Goal: Task Accomplishment & Management: Manage account settings

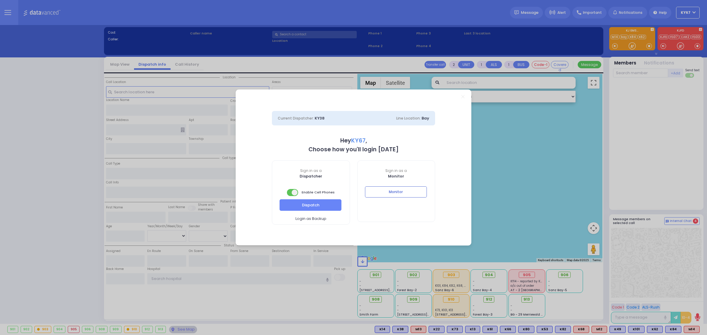
select select "9"
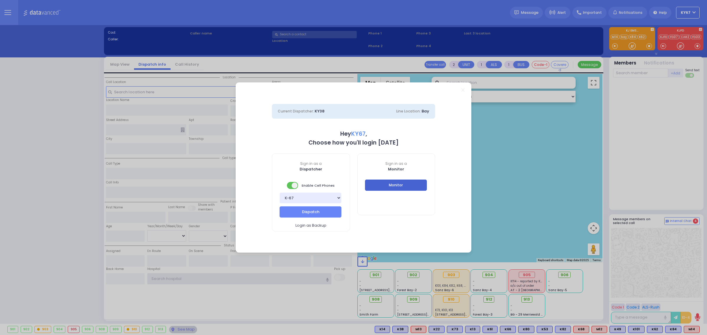
type input "Ky67"
click at [401, 184] on button "Monitor" at bounding box center [396, 185] width 62 height 11
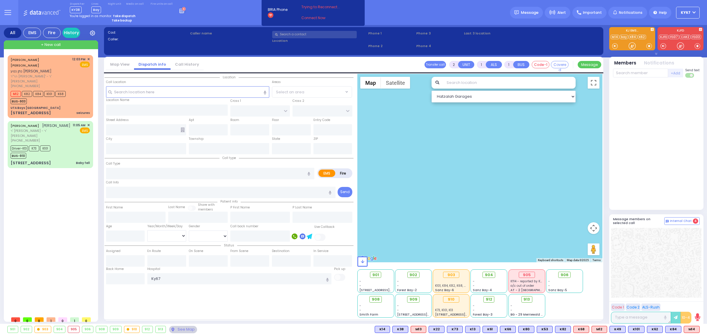
click at [0, 8] on button at bounding box center [7, 12] width 21 height 25
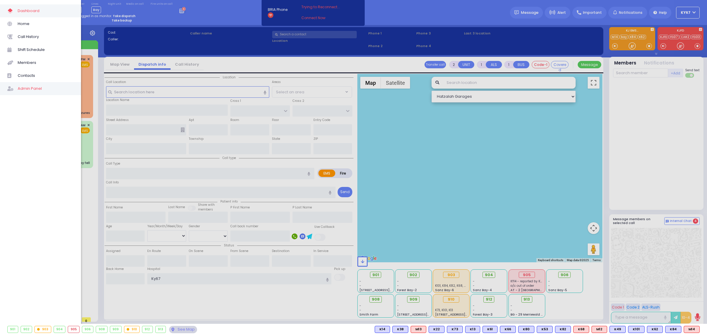
click at [34, 89] on span "Admin Panel" at bounding box center [46, 89] width 56 height 8
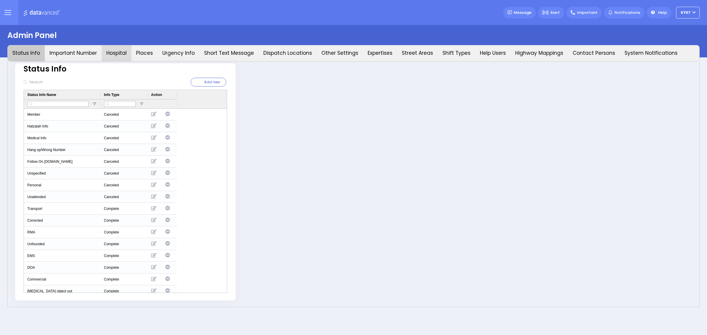
type input "Ky67"
click at [117, 52] on button "Hospital" at bounding box center [117, 53] width 30 height 16
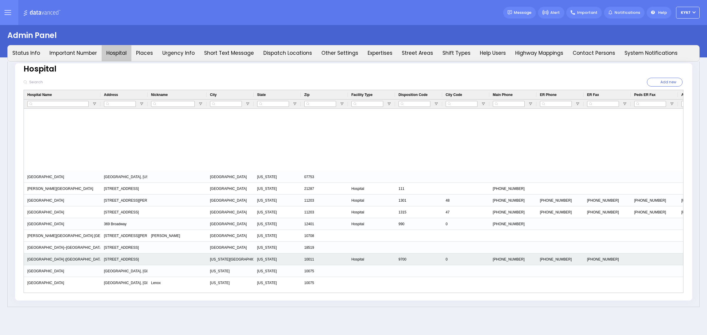
scroll to position [920, 0]
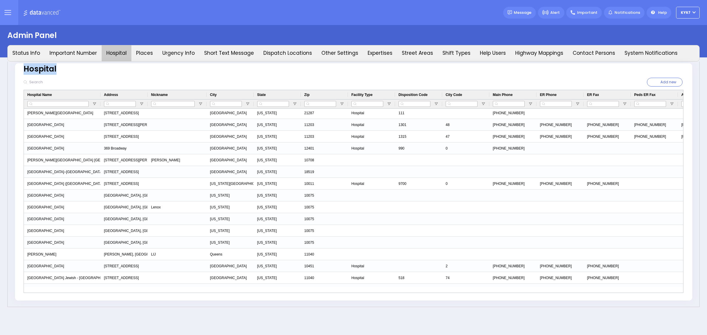
drag, startPoint x: 57, startPoint y: 69, endPoint x: 2, endPoint y: 74, distance: 54.9
click at [2, 74] on div "Admin Panel Status Info Important Number Hospital Places Urgency Info Short Tex…" at bounding box center [353, 167] width 707 height 285
copy div "Hospital"
click at [50, 96] on span "Hospital Name" at bounding box center [39, 95] width 24 height 4
click at [54, 94] on span at bounding box center [55, 94] width 5 height 5
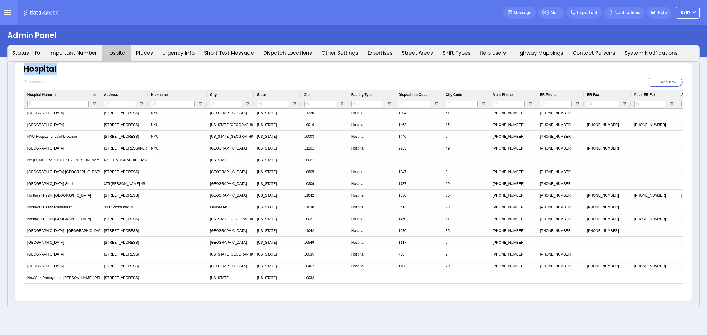
click at [47, 95] on span "Hospital Name" at bounding box center [39, 95] width 24 height 4
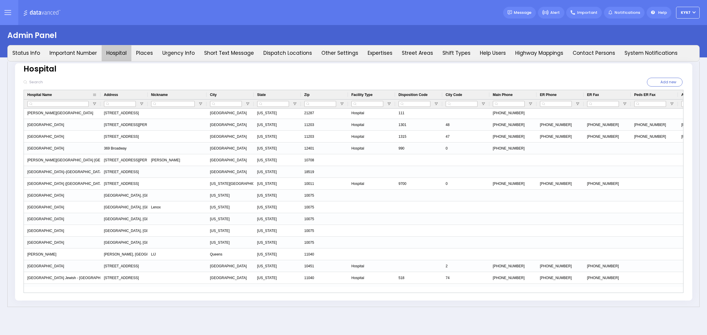
click at [47, 95] on span "Hospital Name" at bounding box center [39, 95] width 24 height 4
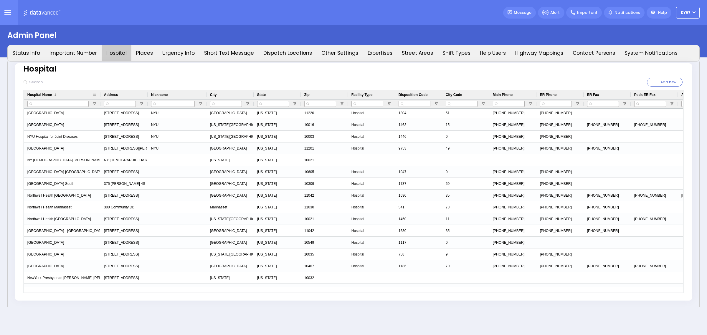
drag, startPoint x: 47, startPoint y: 95, endPoint x: 42, endPoint y: 96, distance: 5.2
click at [42, 96] on span "Hospital Name" at bounding box center [39, 95] width 24 height 4
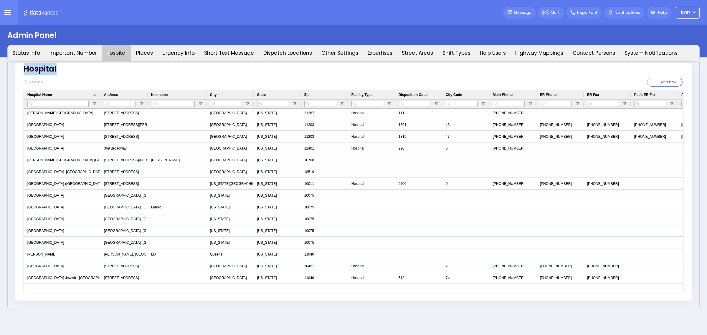
drag, startPoint x: 25, startPoint y: 94, endPoint x: 85, endPoint y: 97, distance: 60.4
click at [85, 97] on div "Hospital Name" at bounding box center [62, 94] width 77 height 9
click at [43, 76] on div at bounding box center [187, 82] width 334 height 15
drag, startPoint x: 27, startPoint y: 95, endPoint x: 52, endPoint y: 95, distance: 25.3
drag, startPoint x: 43, startPoint y: 93, endPoint x: 39, endPoint y: 95, distance: 4.5
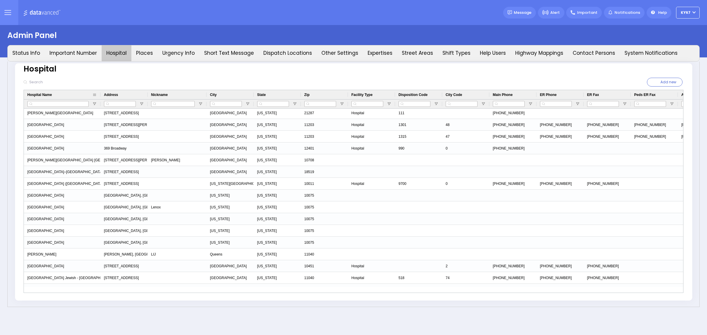
click at [39, 95] on span "Hospital Name" at bounding box center [39, 95] width 24 height 4
click at [39, 94] on span "Hospital Name" at bounding box center [39, 95] width 24 height 4
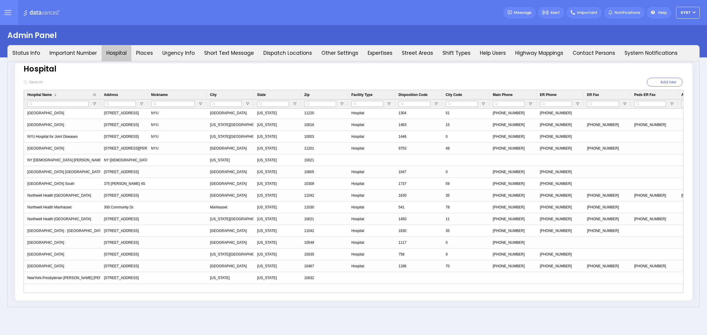
click at [39, 94] on span "Hospital Name" at bounding box center [39, 95] width 24 height 4
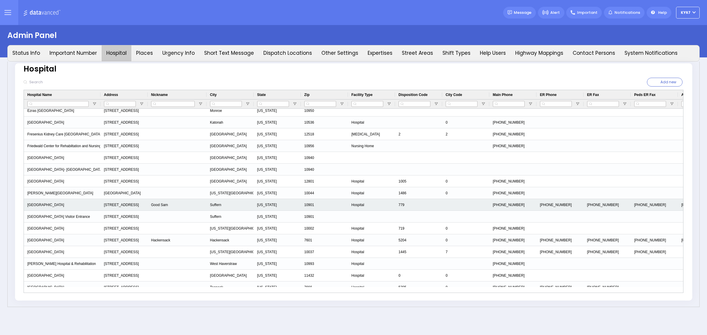
scroll to position [662, 0]
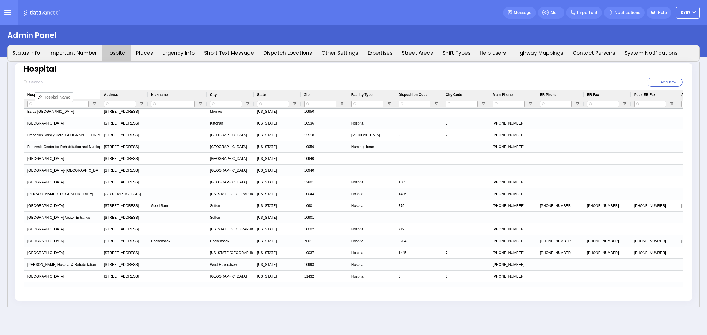
drag, startPoint x: 57, startPoint y: 95, endPoint x: 38, endPoint y: 95, distance: 19.7
drag, startPoint x: 134, startPoint y: 96, endPoint x: 117, endPoint y: 96, distance: 17.7
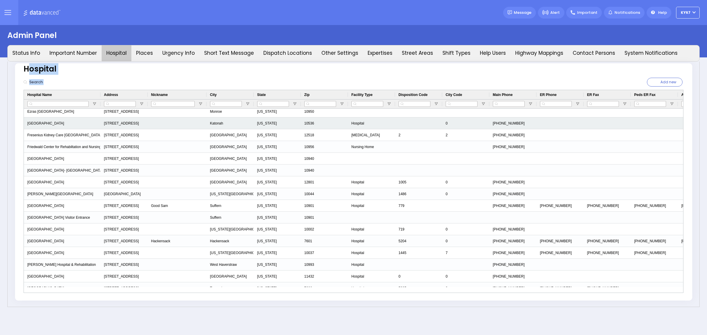
drag, startPoint x: 30, startPoint y: 71, endPoint x: 66, endPoint y: 127, distance: 66.2
click at [66, 127] on div "Hospital 0" at bounding box center [353, 181] width 677 height 237
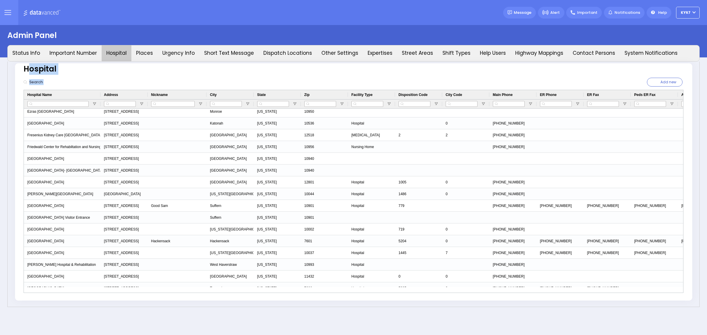
click at [68, 77] on input "text" at bounding box center [67, 82] width 80 height 11
click at [40, 78] on input "text" at bounding box center [67, 82] width 80 height 11
click at [55, 82] on input "text" at bounding box center [67, 82] width 80 height 11
click at [92, 62] on div "Hospital Add new Address" at bounding box center [353, 185] width 692 height 246
click at [43, 80] on input "text" at bounding box center [67, 82] width 80 height 11
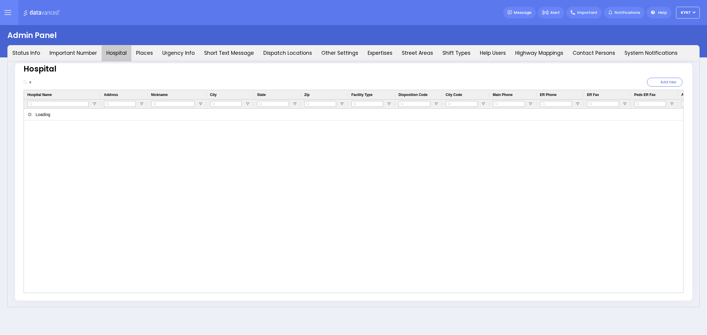
scroll to position [0, 0]
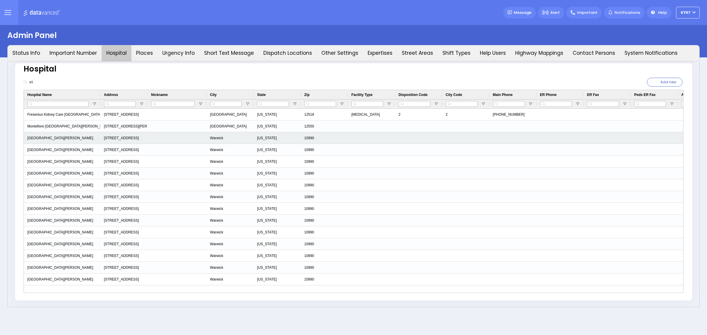
type input "st."
click at [66, 141] on div "[GEOGRAPHIC_DATA][PERSON_NAME]" at bounding box center [62, 138] width 77 height 12
drag, startPoint x: 80, startPoint y: 137, endPoint x: 44, endPoint y: 139, distance: 36.0
click at [44, 139] on div "[GEOGRAPHIC_DATA][PERSON_NAME]" at bounding box center [62, 138] width 77 height 12
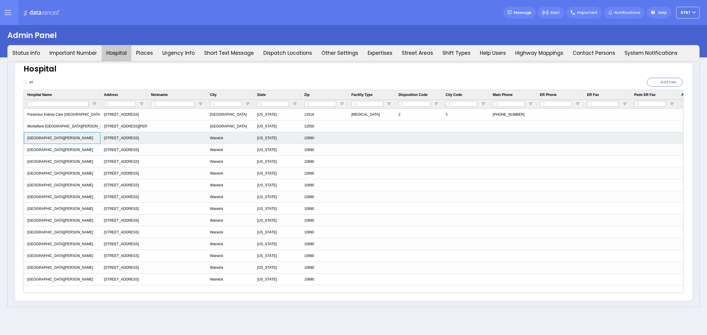
click at [44, 139] on div "[GEOGRAPHIC_DATA][PERSON_NAME]" at bounding box center [62, 138] width 77 height 12
click at [44, 139] on input "[GEOGRAPHIC_DATA][PERSON_NAME]" at bounding box center [62, 137] width 76 height 11
click at [127, 138] on div "[STREET_ADDRESS]" at bounding box center [123, 138] width 47 height 12
click at [127, 139] on div "[STREET_ADDRESS]" at bounding box center [123, 138] width 47 height 12
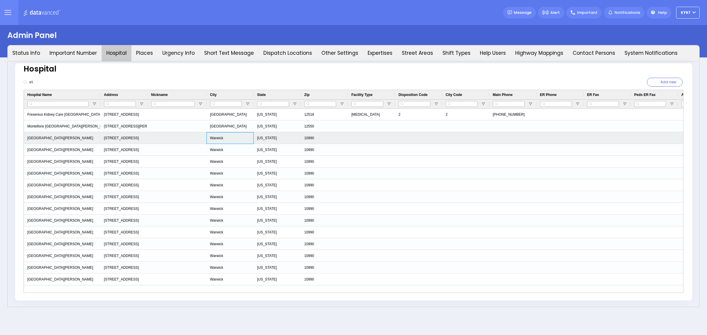
click at [227, 137] on div "Warwick" at bounding box center [229, 138] width 47 height 12
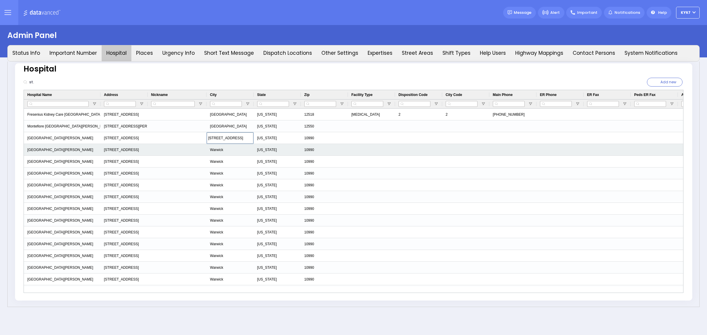
type input "Warwick"
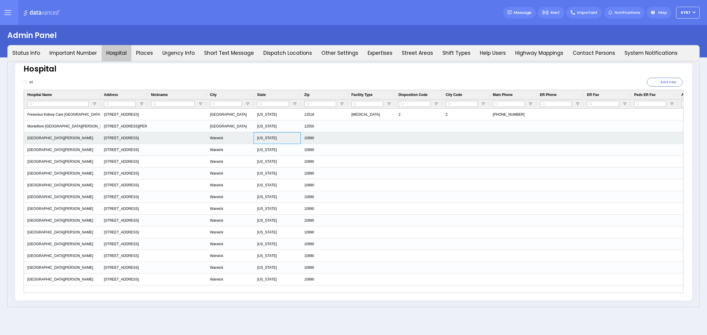
click at [273, 136] on div "[US_STATE]" at bounding box center [276, 138] width 47 height 12
click at [319, 136] on div "10990" at bounding box center [324, 138] width 47 height 12
drag, startPoint x: 319, startPoint y: 136, endPoint x: 221, endPoint y: 139, distance: 97.5
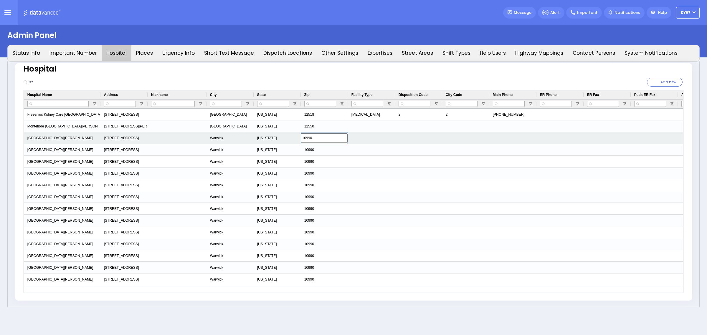
click at [222, 139] on div "[GEOGRAPHIC_DATA][PERSON_NAME] [STREET_ADDRESS][US_STATE]" at bounding box center [489, 138] width 930 height 12
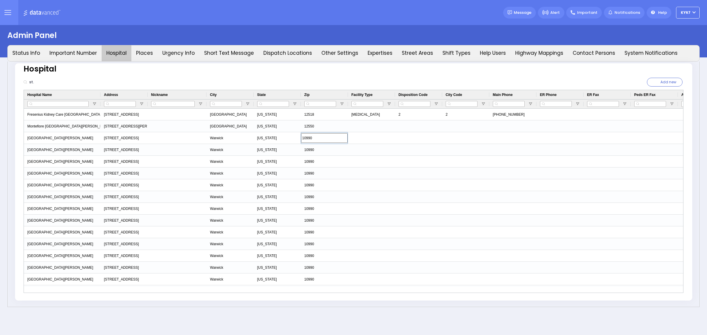
click at [62, 83] on input "st." at bounding box center [67, 82] width 80 height 11
click at [48, 83] on input "st." at bounding box center [67, 82] width 80 height 11
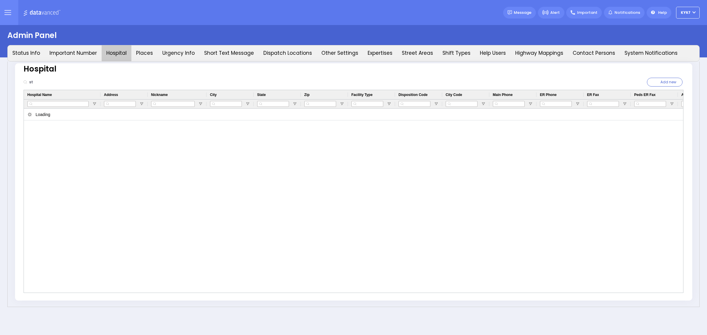
type input "s"
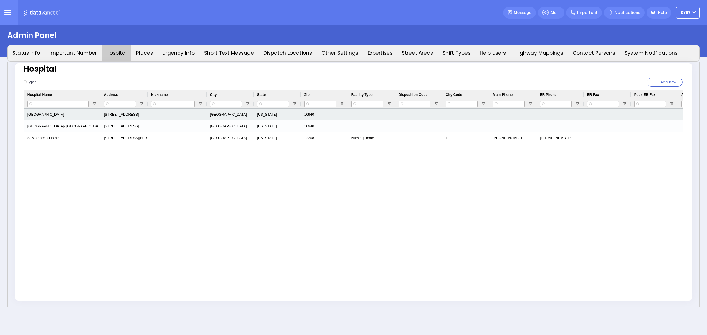
type input "gar"
click at [55, 114] on div "[GEOGRAPHIC_DATA]" at bounding box center [62, 115] width 77 height 12
click at [55, 114] on input "[GEOGRAPHIC_DATA]" at bounding box center [62, 114] width 76 height 11
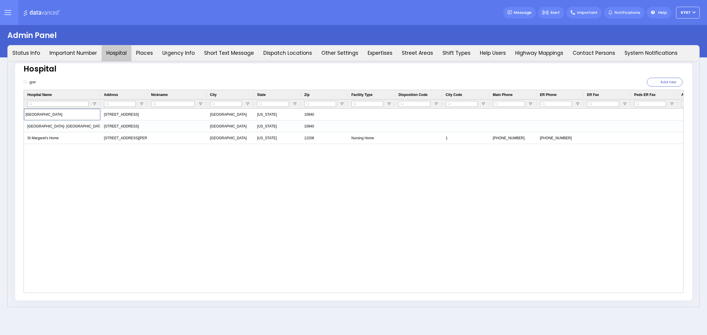
click at [61, 200] on div "[GEOGRAPHIC_DATA] [STREET_ADDRESS][US_STATE][GEOGRAPHIC_DATA]- [GEOGRAPHIC_DATA…" at bounding box center [353, 201] width 659 height 184
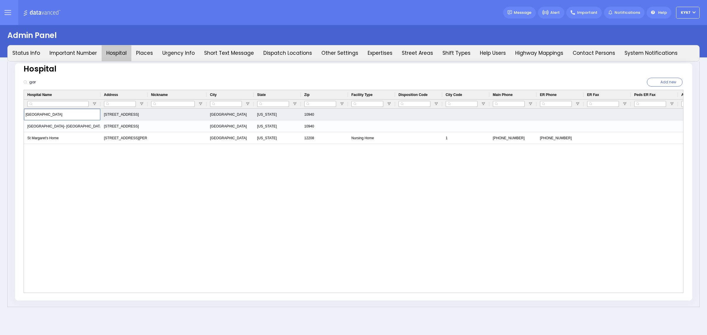
click at [49, 115] on input "[GEOGRAPHIC_DATA]" at bounding box center [62, 114] width 76 height 11
drag, startPoint x: 25, startPoint y: 114, endPoint x: 276, endPoint y: 118, distance: 250.6
click at [276, 117] on div "[GEOGRAPHIC_DATA] [STREET_ADDRESS][US_STATE]" at bounding box center [489, 115] width 930 height 12
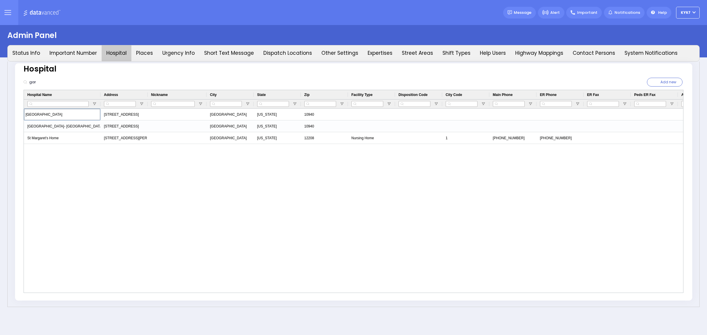
click at [255, 265] on div "[GEOGRAPHIC_DATA] [STREET_ADDRESS][US_STATE][GEOGRAPHIC_DATA]- [GEOGRAPHIC_DATA…" at bounding box center [353, 201] width 659 height 184
click at [177, 260] on div "[GEOGRAPHIC_DATA] [STREET_ADDRESS][US_STATE][GEOGRAPHIC_DATA]- [GEOGRAPHIC_DATA…" at bounding box center [353, 201] width 659 height 184
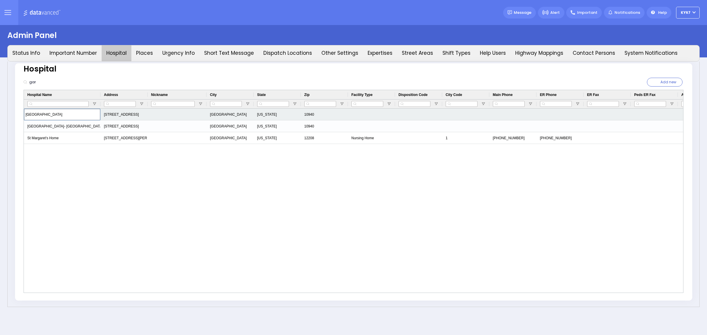
click at [54, 114] on input "[GEOGRAPHIC_DATA]" at bounding box center [62, 114] width 76 height 11
click at [146, 112] on div "[STREET_ADDRESS]" at bounding box center [123, 115] width 47 height 12
click at [136, 114] on div "[STREET_ADDRESS]" at bounding box center [123, 115] width 47 height 12
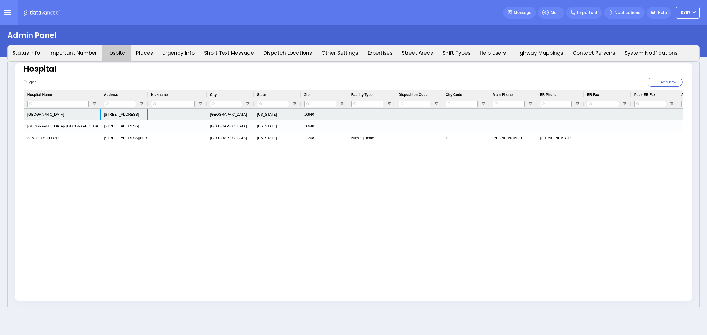
click at [136, 114] on div "[STREET_ADDRESS]" at bounding box center [123, 115] width 47 height 12
click at [136, 114] on input "[STREET_ADDRESS]" at bounding box center [124, 114] width 47 height 11
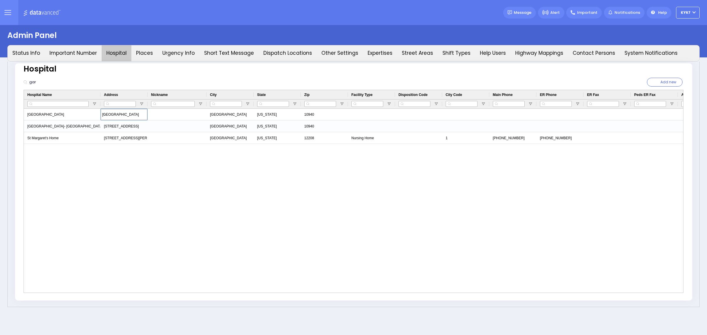
scroll to position [0, 2]
type input "[GEOGRAPHIC_DATA]"
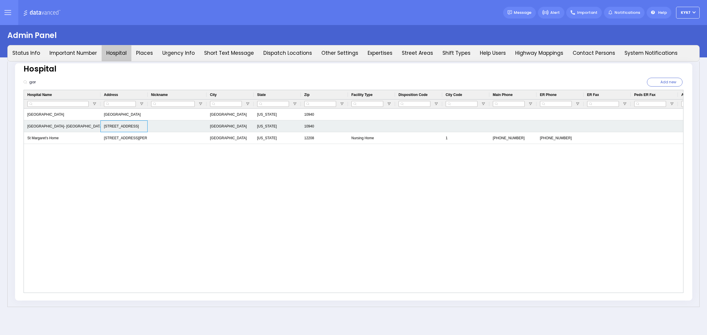
click at [130, 121] on div "[STREET_ADDRESS]" at bounding box center [123, 126] width 47 height 12
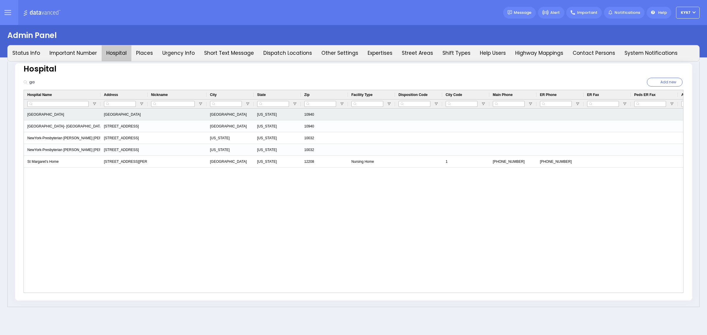
type input "g"
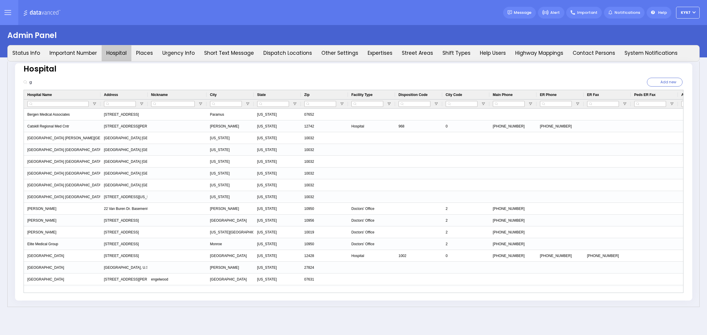
click at [47, 81] on input "g" at bounding box center [67, 82] width 80 height 11
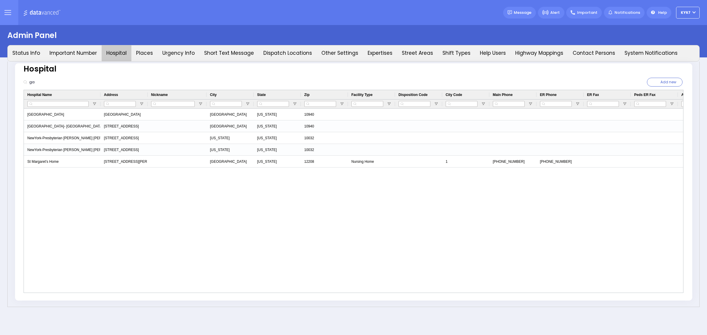
type input "gar"
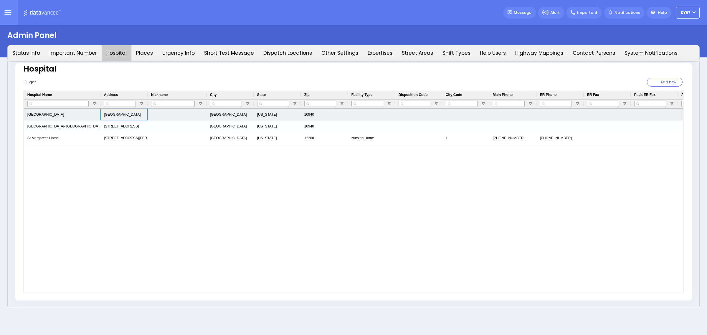
click at [116, 114] on div "[GEOGRAPHIC_DATA]" at bounding box center [123, 115] width 47 height 12
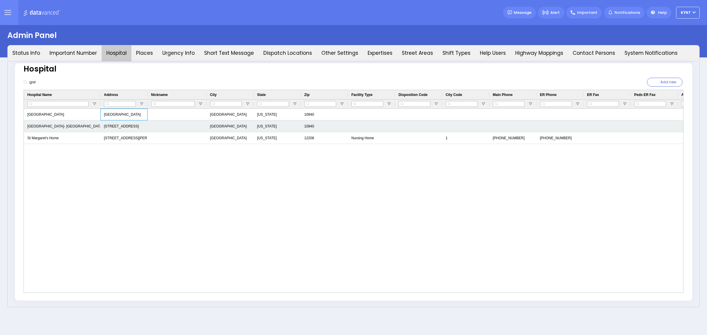
click at [119, 128] on div "[STREET_ADDRESS]" at bounding box center [123, 126] width 47 height 12
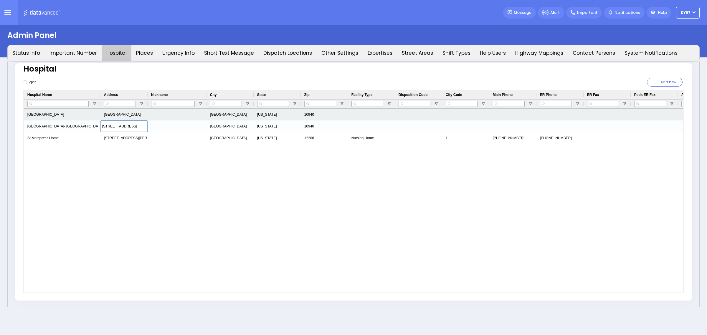
click at [123, 117] on div "[GEOGRAPHIC_DATA]" at bounding box center [123, 115] width 47 height 12
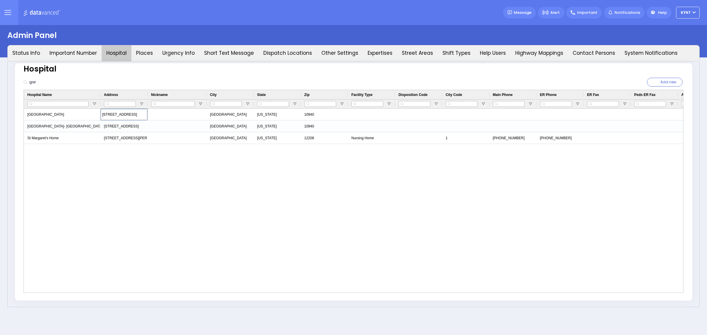
type input "[STREET_ADDRESS]"
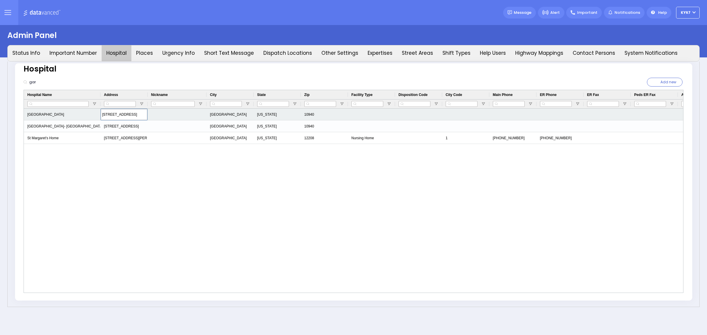
click at [221, 114] on div "[GEOGRAPHIC_DATA]" at bounding box center [229, 115] width 47 height 12
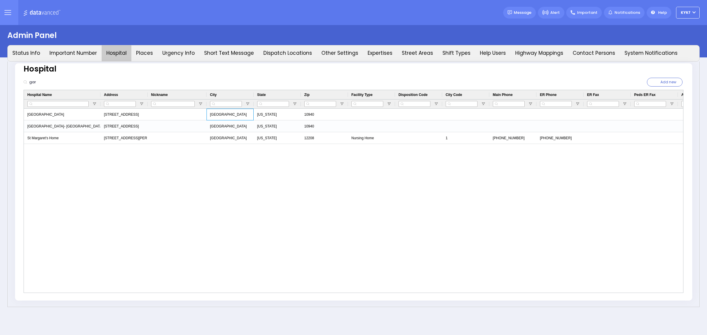
click at [221, 114] on div "[GEOGRAPHIC_DATA]" at bounding box center [229, 115] width 47 height 12
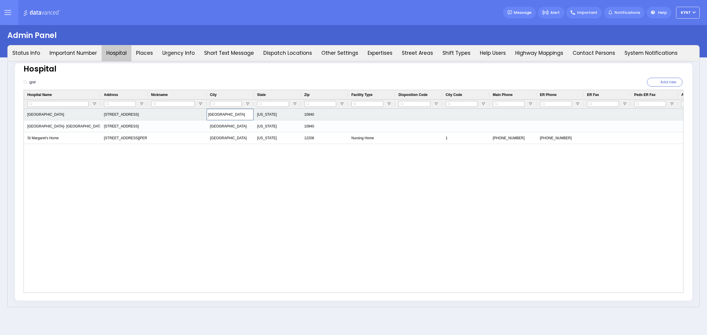
click at [263, 115] on div "[US_STATE]" at bounding box center [276, 115] width 47 height 12
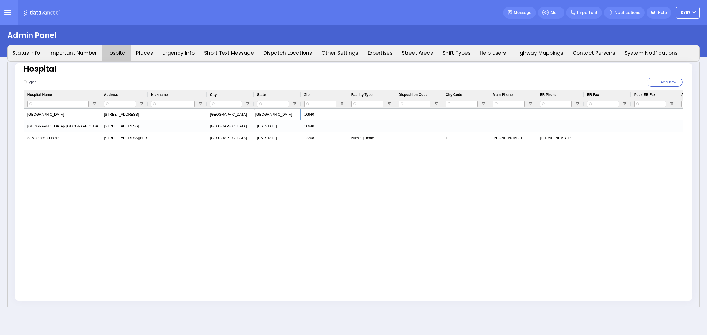
type input "[GEOGRAPHIC_DATA]"
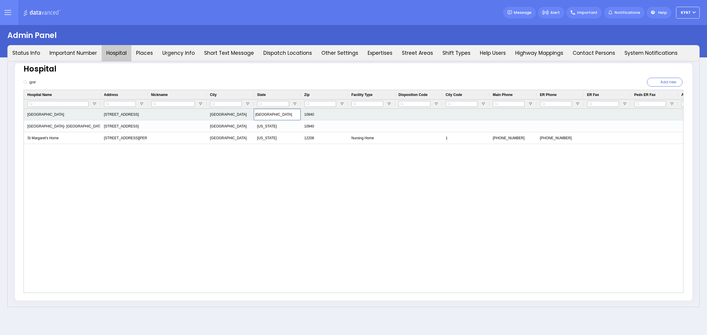
click at [323, 117] on div "10940" at bounding box center [324, 115] width 47 height 12
drag, startPoint x: 323, startPoint y: 115, endPoint x: 246, endPoint y: 118, distance: 76.6
click at [246, 118] on div "[GEOGRAPHIC_DATA] [STREET_ADDRESS]" at bounding box center [489, 115] width 930 height 12
click at [317, 115] on div "10940" at bounding box center [324, 115] width 47 height 12
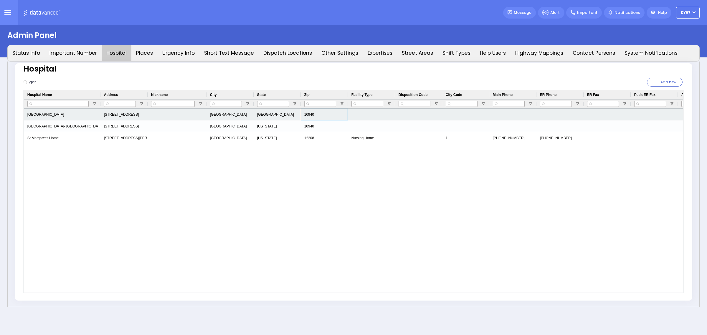
click at [317, 115] on div "10940" at bounding box center [324, 115] width 47 height 12
click at [317, 115] on input "10940" at bounding box center [324, 114] width 47 height 9
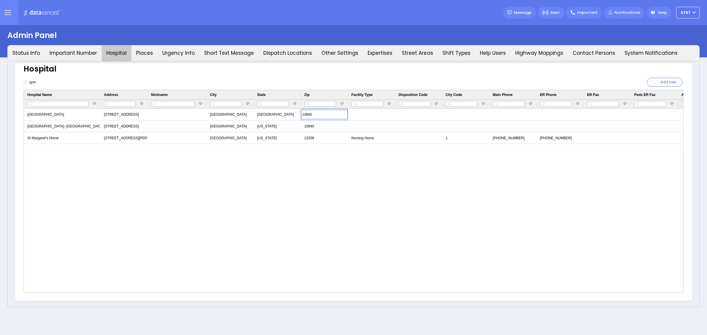
drag, startPoint x: 46, startPoint y: 83, endPoint x: -94, endPoint y: 89, distance: 140.0
click at [0, 89] on html "Dashboard" at bounding box center [353, 167] width 707 height 335
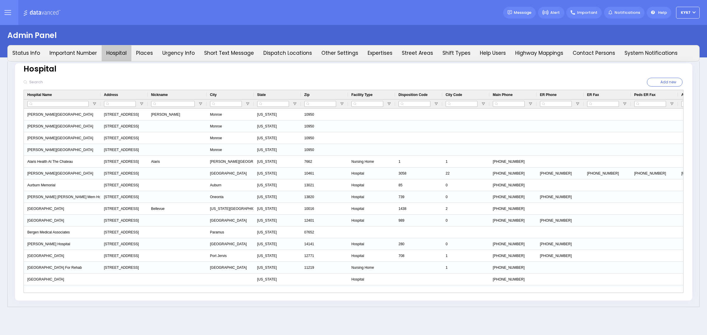
type input "s"
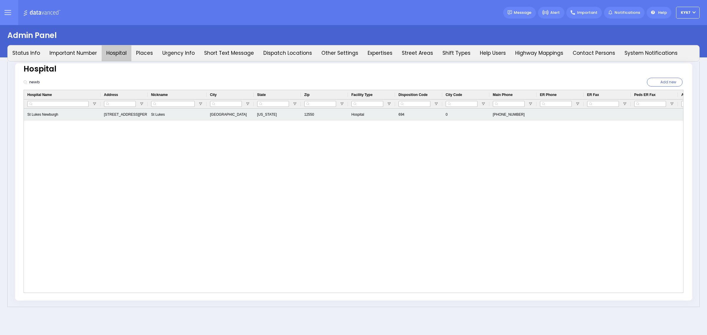
click at [81, 114] on div "St Lukes Newburgh" at bounding box center [62, 115] width 77 height 12
drag, startPoint x: 61, startPoint y: 114, endPoint x: 35, endPoint y: 117, distance: 26.1
click at [35, 117] on div "St Lukes Newburgh" at bounding box center [62, 115] width 77 height 12
click at [35, 116] on div "St Lukes Newburgh" at bounding box center [62, 115] width 77 height 12
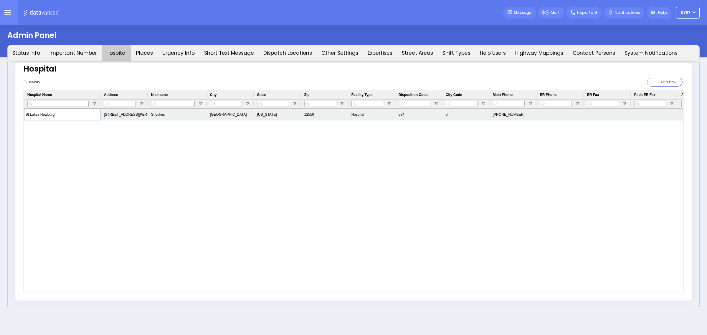
click at [35, 116] on input "St Lukes Newburgh" at bounding box center [62, 114] width 76 height 11
click at [130, 116] on div "[STREET_ADDRESS][PERSON_NAME]" at bounding box center [123, 115] width 47 height 12
click at [175, 118] on div "St Lukes" at bounding box center [176, 115] width 59 height 12
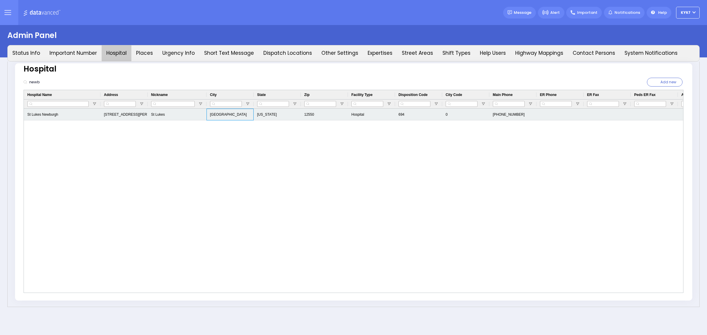
click at [216, 113] on div "[GEOGRAPHIC_DATA]" at bounding box center [229, 115] width 47 height 12
click at [284, 114] on div "[US_STATE]" at bounding box center [276, 115] width 47 height 12
click at [284, 114] on input "[US_STATE]" at bounding box center [277, 114] width 47 height 11
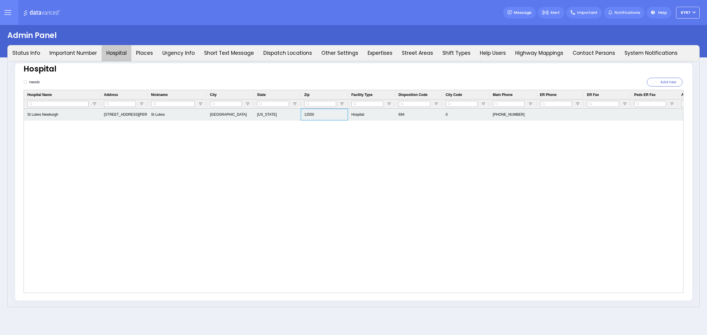
click at [331, 117] on div "12550" at bounding box center [324, 115] width 47 height 12
click at [331, 117] on input "12550" at bounding box center [324, 114] width 47 height 9
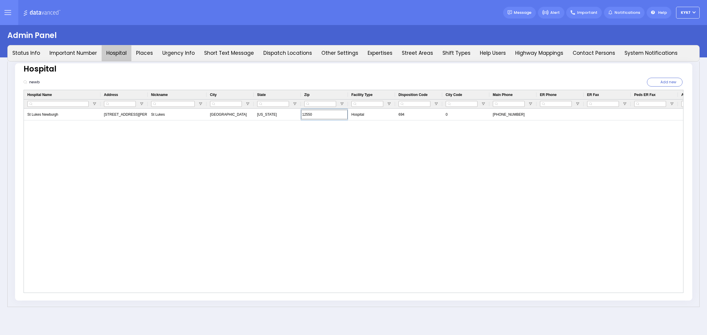
drag, startPoint x: 50, startPoint y: 84, endPoint x: -14, endPoint y: 92, distance: 64.3
click at [0, 92] on html "Dashboard" at bounding box center [353, 167] width 707 height 335
type input "g"
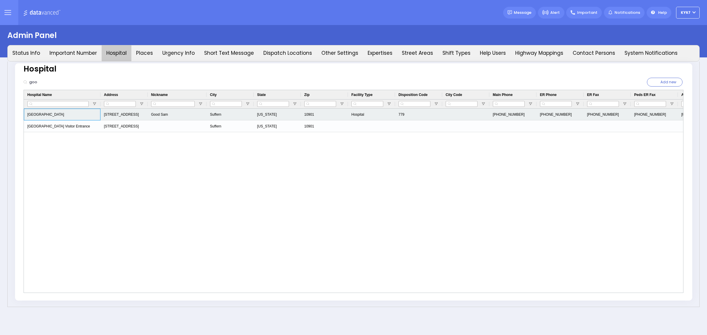
click at [59, 114] on div "[GEOGRAPHIC_DATA]" at bounding box center [62, 115] width 77 height 12
click at [121, 112] on div "[STREET_ADDRESS]" at bounding box center [123, 115] width 47 height 12
click at [165, 116] on div "Good Sam" at bounding box center [176, 115] width 59 height 12
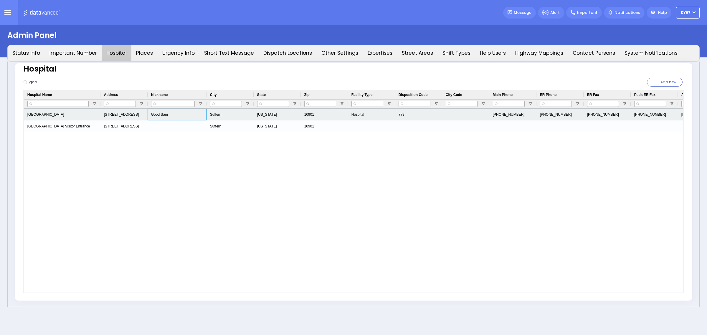
click at [165, 116] on div "Good Sam" at bounding box center [176, 115] width 59 height 12
click at [217, 114] on div "Suffern" at bounding box center [229, 115] width 47 height 12
click at [277, 115] on div "[US_STATE]" at bounding box center [276, 115] width 47 height 12
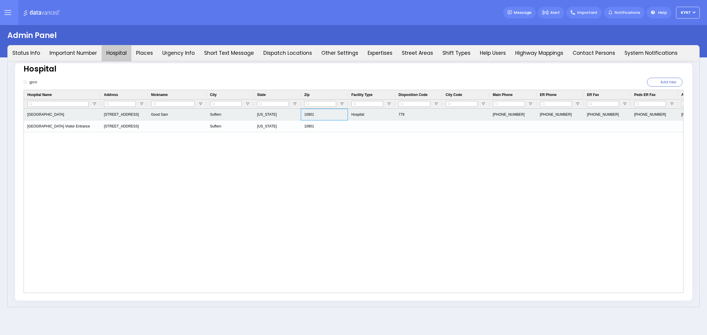
click at [333, 112] on div "10901" at bounding box center [324, 115] width 47 height 12
click at [330, 112] on input "10901" at bounding box center [324, 114] width 47 height 9
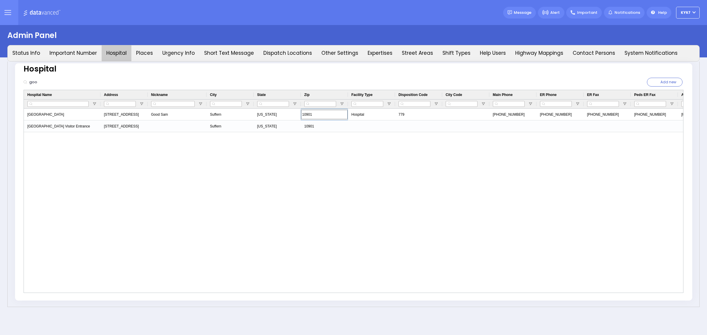
click at [47, 84] on input "goo" at bounding box center [67, 82] width 80 height 11
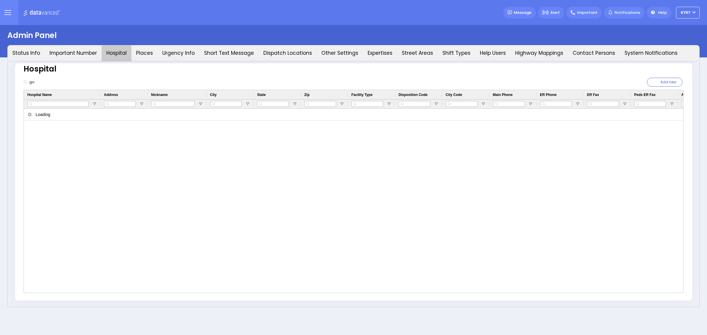
type input "g"
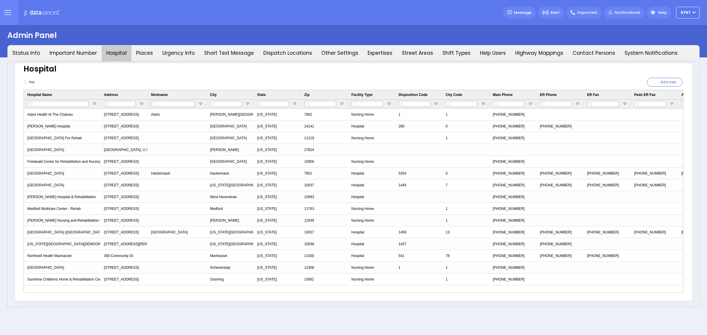
type input "h"
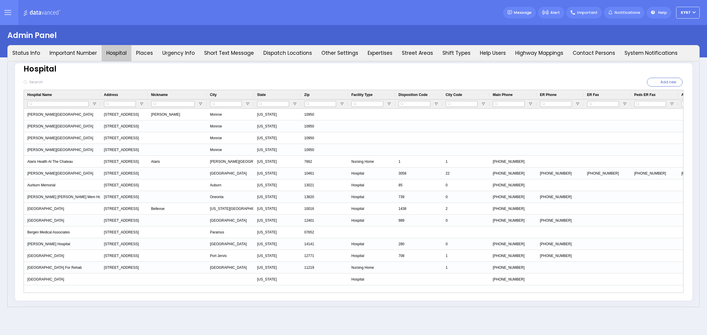
click at [45, 82] on input "text" at bounding box center [67, 82] width 80 height 11
click at [37, 82] on input "text" at bounding box center [67, 82] width 80 height 11
paste input "Hackensack"
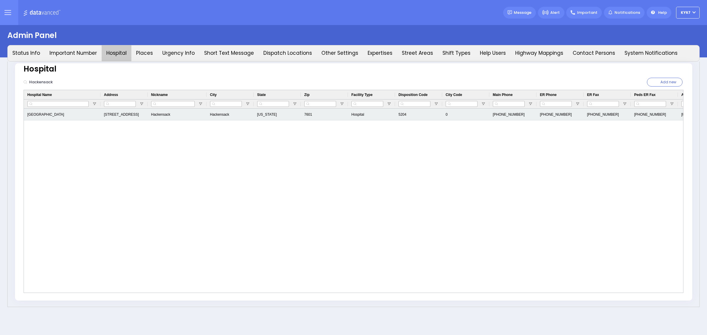
type input "Hackensack"
click at [68, 115] on div "[GEOGRAPHIC_DATA]" at bounding box center [62, 115] width 77 height 12
click at [111, 116] on div "[STREET_ADDRESS]" at bounding box center [123, 115] width 47 height 12
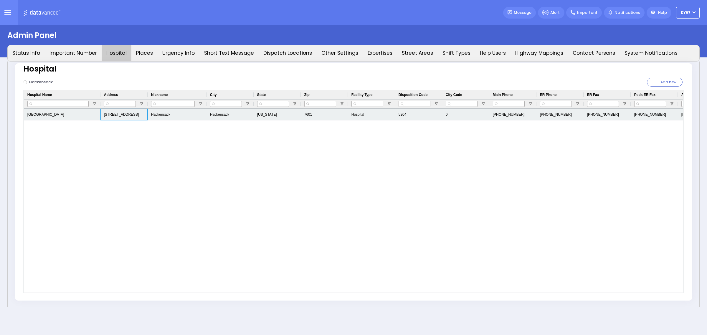
click at [111, 116] on div "[STREET_ADDRESS]" at bounding box center [123, 115] width 47 height 12
click at [227, 116] on div "Hackensack" at bounding box center [229, 115] width 47 height 12
click at [273, 114] on div "[US_STATE]" at bounding box center [276, 115] width 47 height 12
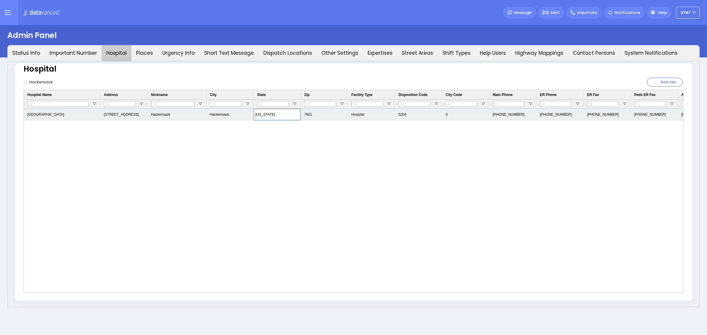
click at [326, 113] on div "7601" at bounding box center [324, 115] width 47 height 12
click at [326, 113] on input "7601" at bounding box center [324, 114] width 47 height 9
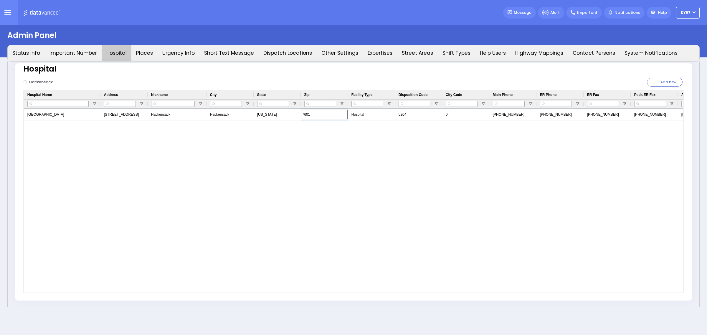
click at [180, 140] on div "[GEOGRAPHIC_DATA] [STREET_ADDRESS][GEOGRAPHIC_DATA][US_STATE] [PHONE_NUMBER] [P…" at bounding box center [353, 201] width 659 height 184
click at [284, 153] on div "[GEOGRAPHIC_DATA] [STREET_ADDRESS][GEOGRAPHIC_DATA][US_STATE] [PHONE_NUMBER] [P…" at bounding box center [353, 201] width 659 height 184
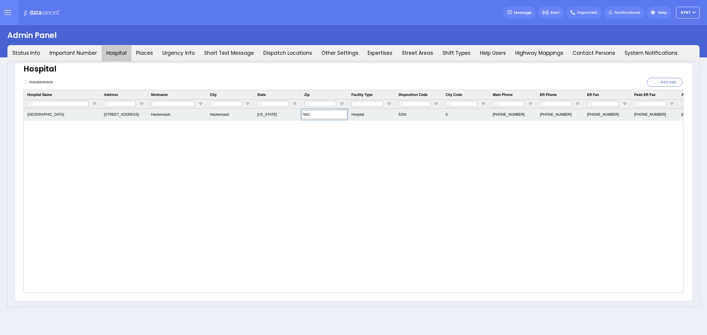
click at [313, 115] on input "7601" at bounding box center [324, 114] width 47 height 9
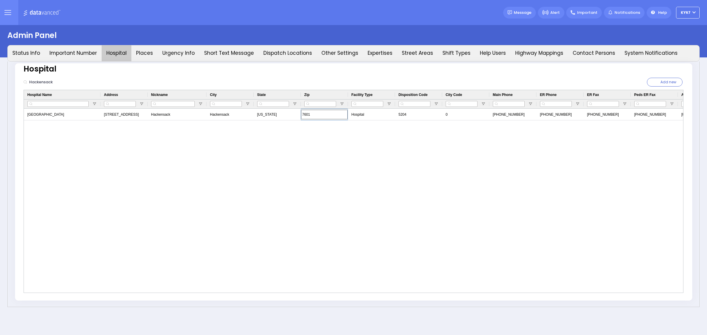
click at [334, 134] on div "[GEOGRAPHIC_DATA] [STREET_ADDRESS][GEOGRAPHIC_DATA][US_STATE] [PHONE_NUMBER] [P…" at bounding box center [353, 201] width 659 height 184
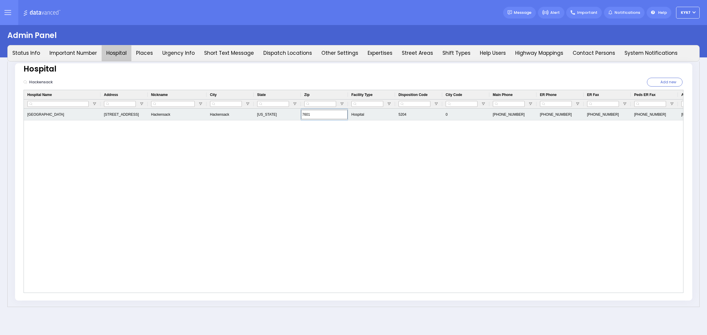
click at [304, 114] on input "7601" at bounding box center [324, 114] width 47 height 9
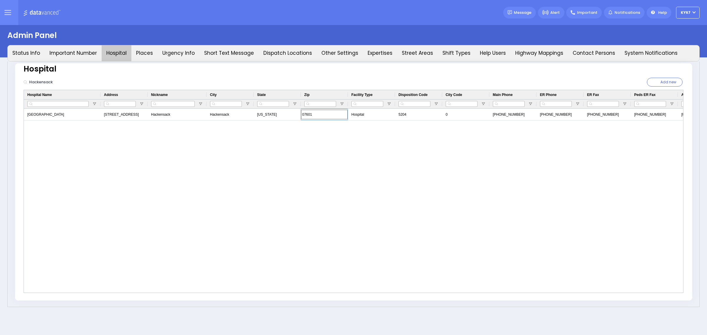
type input "07601"
click at [343, 227] on div "[GEOGRAPHIC_DATA] [STREET_ADDRESS][GEOGRAPHIC_DATA][US_STATE] [PHONE_NUMBER] [P…" at bounding box center [353, 201] width 659 height 184
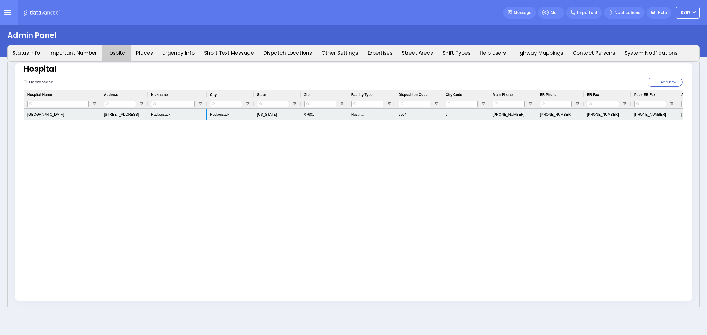
click at [169, 117] on div "Hackensack" at bounding box center [176, 115] width 59 height 12
click at [321, 115] on div "07601" at bounding box center [324, 115] width 47 height 12
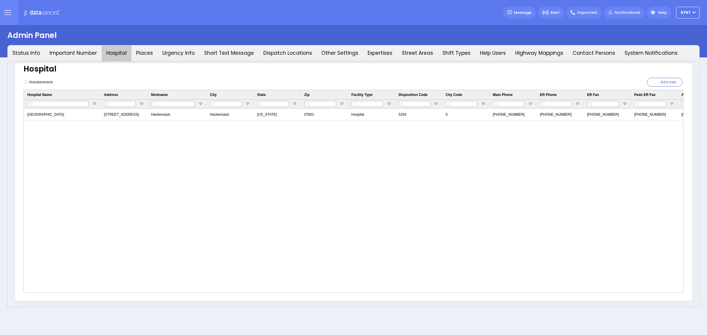
click at [68, 70] on div "Hospital" at bounding box center [354, 68] width 660 height 11
click at [57, 80] on input "Hackensack" at bounding box center [67, 82] width 80 height 11
type input "H"
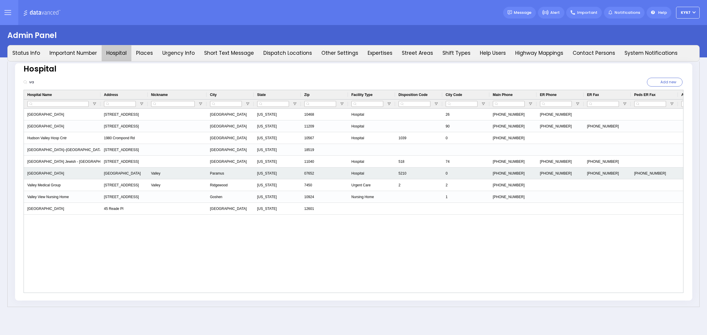
type input "va"
click at [47, 175] on div "[GEOGRAPHIC_DATA]" at bounding box center [62, 174] width 77 height 12
click at [49, 176] on div "[GEOGRAPHIC_DATA]" at bounding box center [62, 174] width 77 height 12
click at [128, 174] on div "[GEOGRAPHIC_DATA]" at bounding box center [123, 174] width 47 height 12
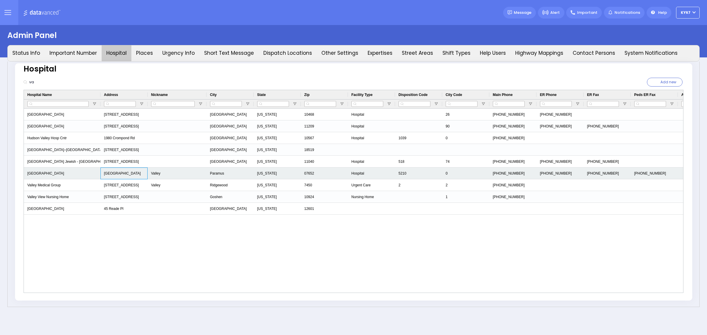
click at [128, 174] on div "[GEOGRAPHIC_DATA]" at bounding box center [123, 174] width 47 height 12
click at [155, 175] on div "Valley" at bounding box center [176, 174] width 59 height 12
click at [225, 172] on div "Paramus" at bounding box center [229, 174] width 47 height 12
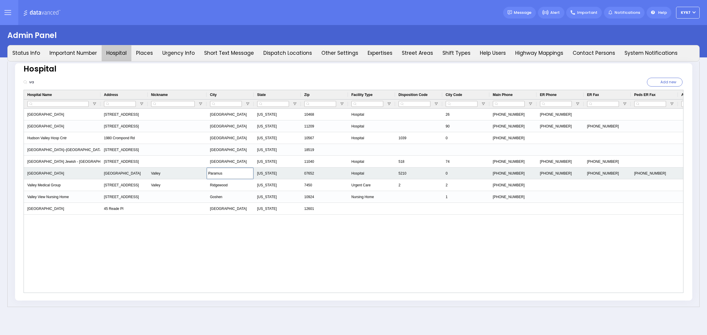
click at [262, 173] on div "[US_STATE]" at bounding box center [276, 174] width 47 height 12
click at [225, 176] on div "Paramus" at bounding box center [229, 174] width 47 height 12
click at [261, 171] on div "[US_STATE]" at bounding box center [276, 174] width 47 height 12
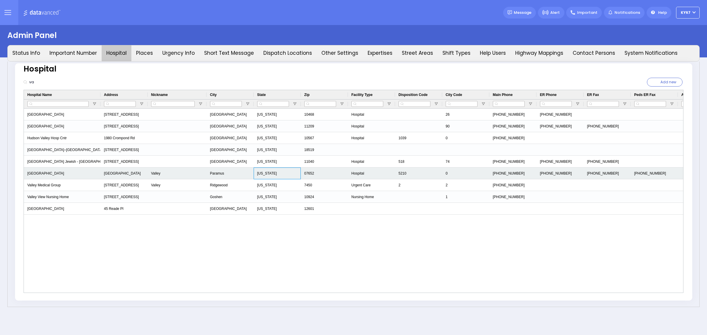
click at [268, 173] on div "[US_STATE]" at bounding box center [276, 174] width 47 height 12
click at [306, 172] on span "07652" at bounding box center [309, 174] width 10 height 8
drag, startPoint x: 315, startPoint y: 172, endPoint x: 264, endPoint y: 176, distance: 51.1
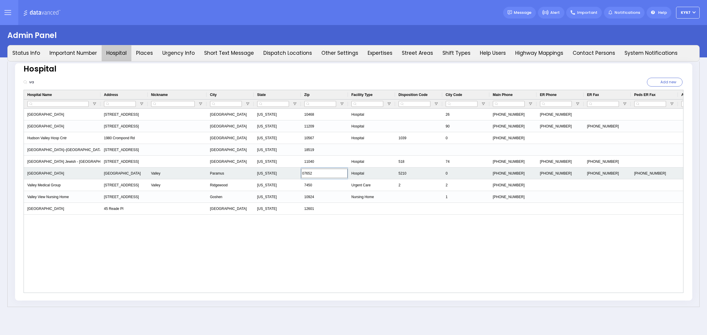
click at [265, 176] on div "[GEOGRAPHIC_DATA] [GEOGRAPHIC_DATA][US_STATE] [PHONE_NUMBER] [PHONE_NUMBER] [PH…" at bounding box center [489, 174] width 930 height 12
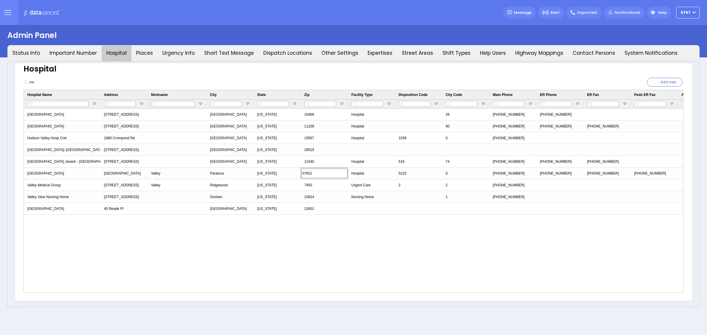
click at [256, 254] on div "[GEOGRAPHIC_DATA] [STREET_ADDRESS] [GEOGRAPHIC_DATA][US_STATE] [PHONE_NUMBER] (…" at bounding box center [353, 201] width 659 height 184
click at [46, 85] on input "va" at bounding box center [67, 82] width 80 height 11
click at [166, 94] on span "Nickname" at bounding box center [159, 95] width 17 height 4
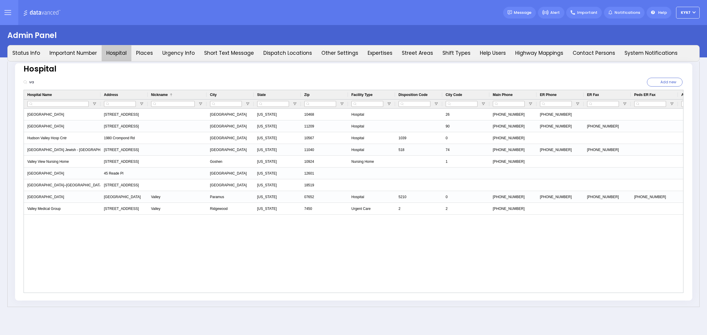
drag, startPoint x: 33, startPoint y: 80, endPoint x: -132, endPoint y: 84, distance: 165.2
click at [0, 84] on html "Dashboard" at bounding box center [353, 167] width 707 height 335
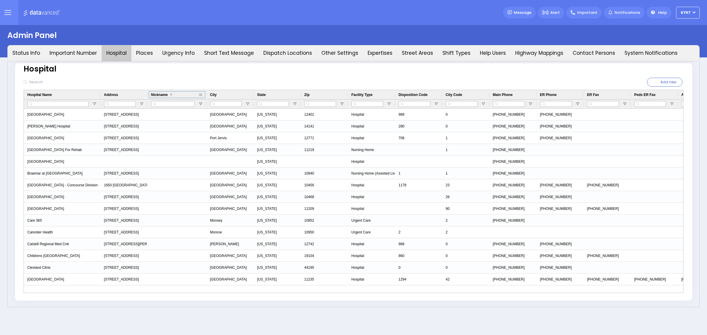
click at [164, 93] on span "Nickname" at bounding box center [159, 95] width 17 height 4
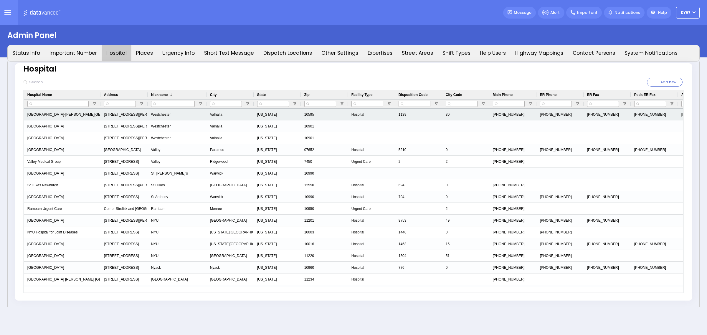
click at [49, 115] on div "[GEOGRAPHIC_DATA]-[PERSON_NAME][GEOGRAPHIC_DATA]" at bounding box center [62, 115] width 77 height 12
click at [132, 111] on div "[STREET_ADDRESS][PERSON_NAME]" at bounding box center [123, 115] width 47 height 12
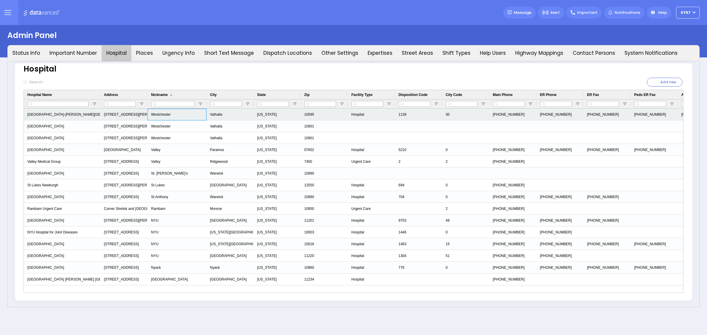
click at [179, 114] on div "Westchester" at bounding box center [176, 115] width 59 height 12
click at [179, 114] on input "Westchester" at bounding box center [177, 114] width 58 height 11
click at [231, 114] on div "Valhalla" at bounding box center [229, 115] width 47 height 12
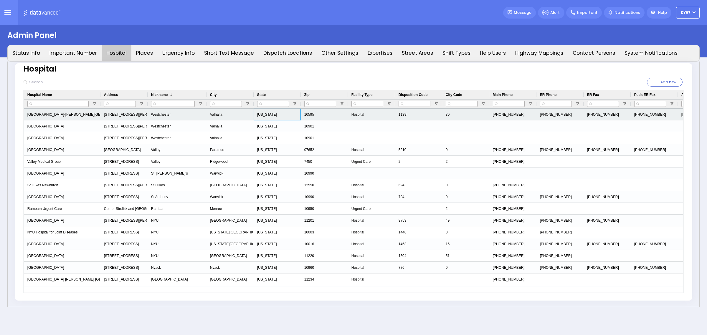
click at [289, 115] on div "[US_STATE]" at bounding box center [276, 115] width 47 height 12
click at [321, 115] on div "10595" at bounding box center [324, 115] width 47 height 12
drag, startPoint x: 321, startPoint y: 115, endPoint x: 267, endPoint y: 117, distance: 54.2
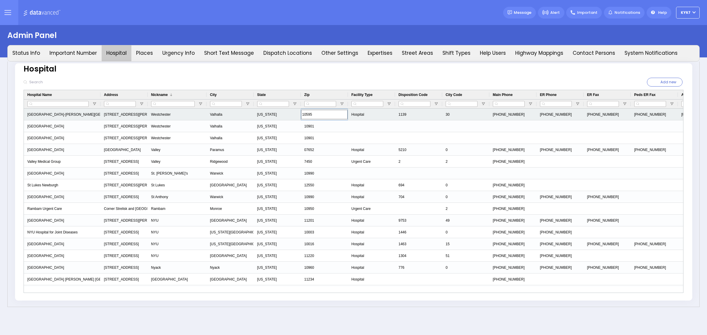
click at [267, 117] on div "[GEOGRAPHIC_DATA]-[PERSON_NAME][GEOGRAPHIC_DATA] [STREET_ADDRESS][PERSON_NAME] …" at bounding box center [489, 115] width 930 height 12
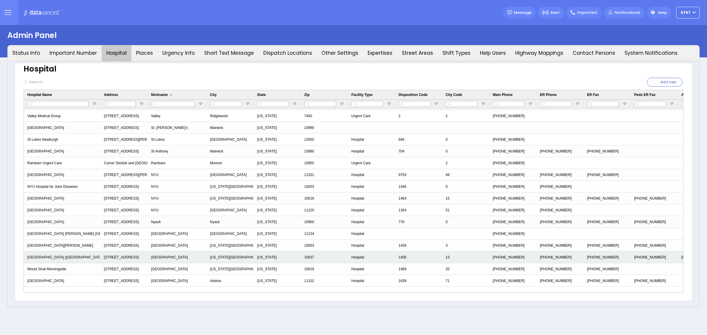
scroll to position [37, 0]
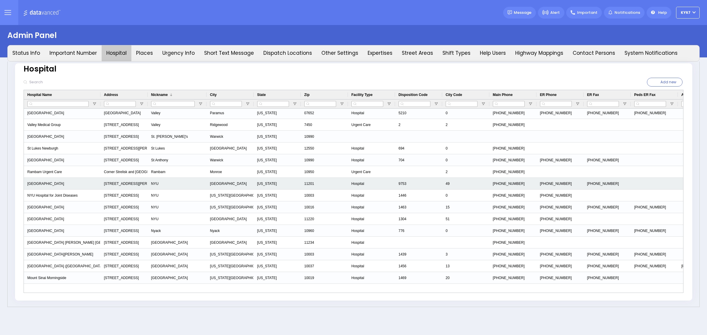
click at [160, 186] on div "NYU" at bounding box center [176, 184] width 59 height 12
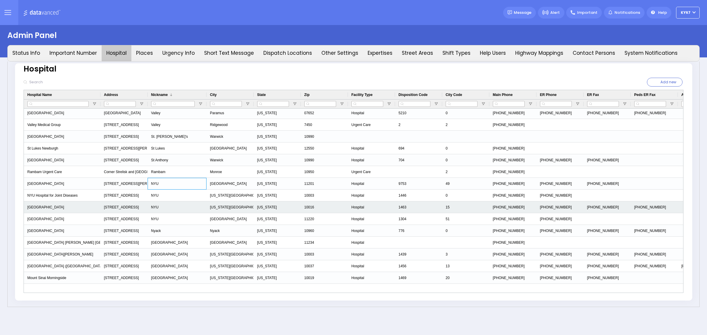
click at [53, 207] on div "[GEOGRAPHIC_DATA]" at bounding box center [62, 207] width 77 height 12
click at [129, 208] on div "[STREET_ADDRESS]" at bounding box center [123, 207] width 47 height 12
